Goal: Information Seeking & Learning: Learn about a topic

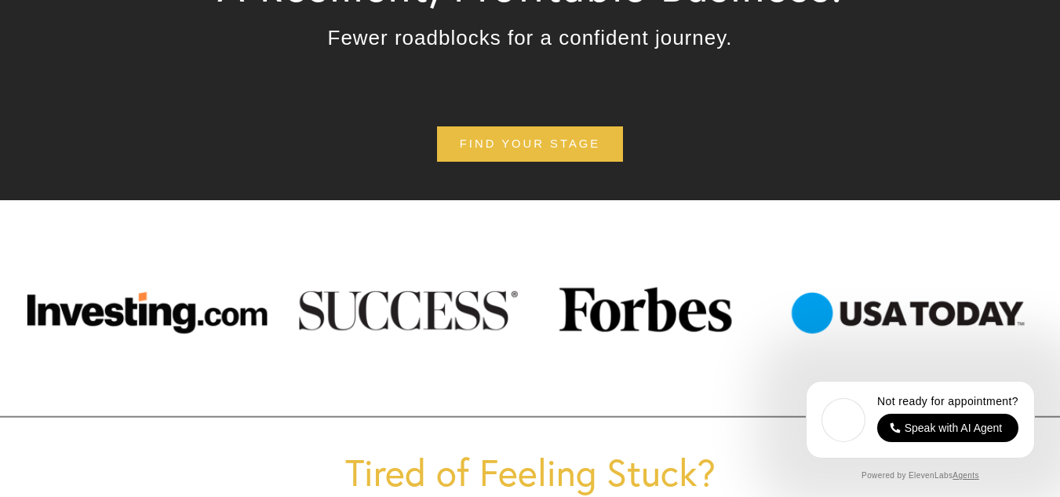
scroll to position [392, 0]
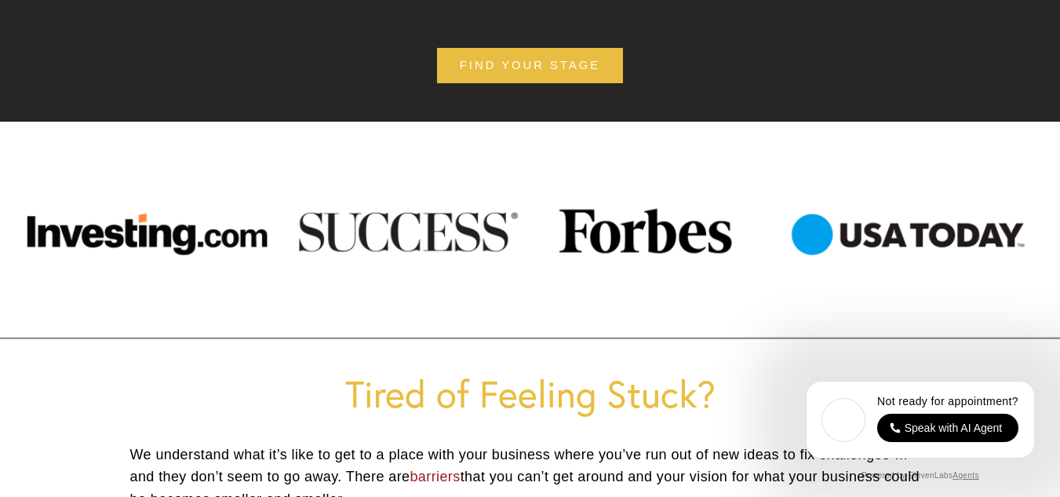
click at [457, 239] on div at bounding box center [530, 230] width 1060 height 114
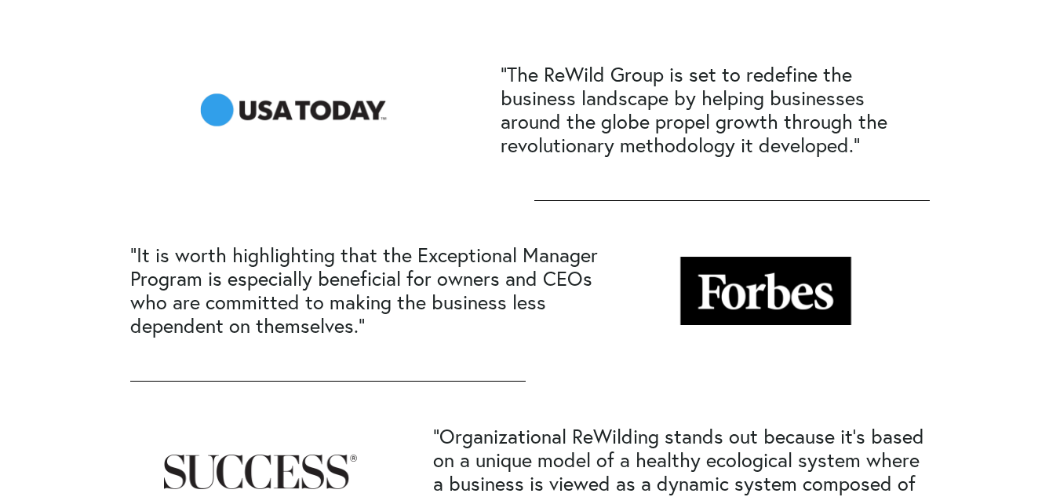
scroll to position [392, 0]
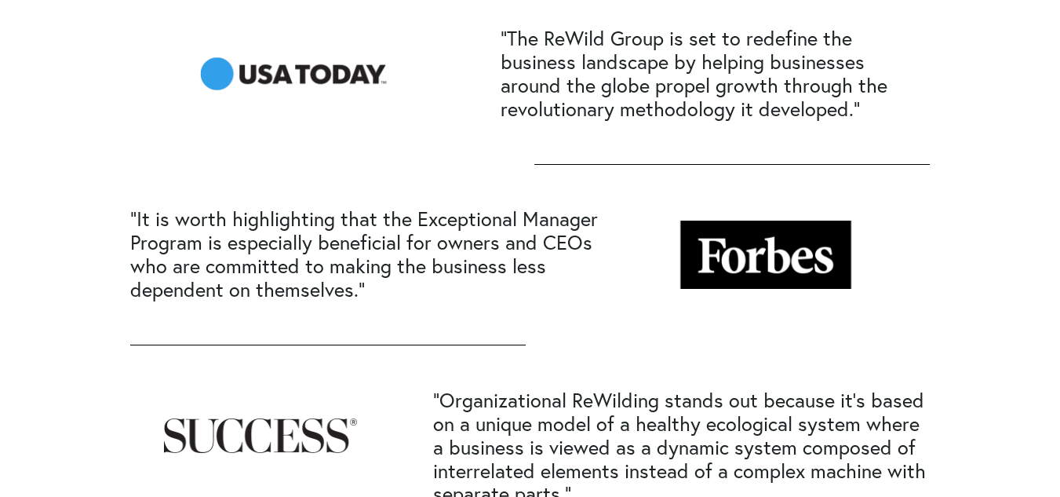
click at [736, 239] on div at bounding box center [766, 254] width 194 height 68
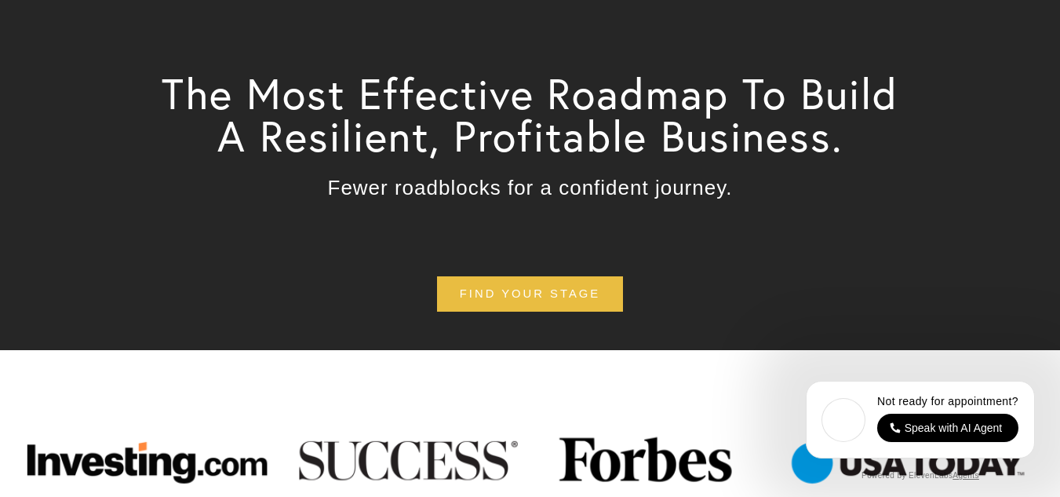
scroll to position [157, 0]
